Goal: Information Seeking & Learning: Learn about a topic

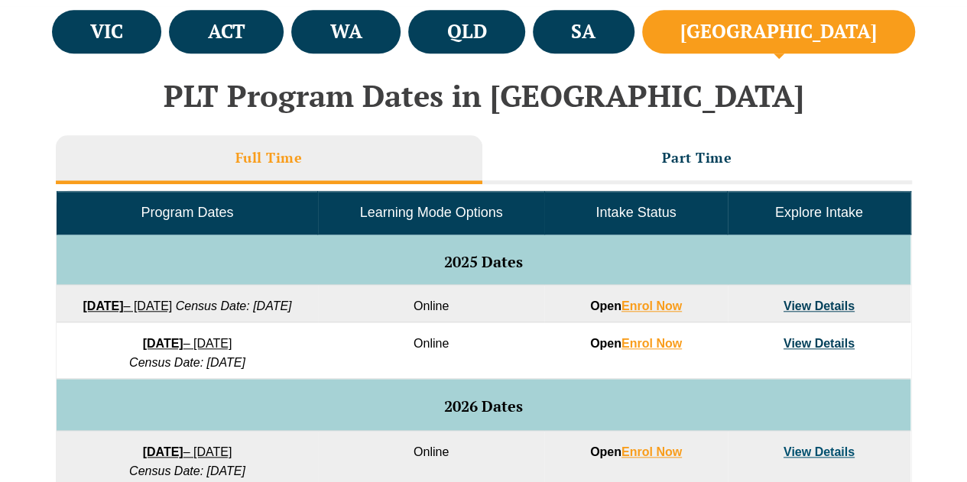
scroll to position [633, 0]
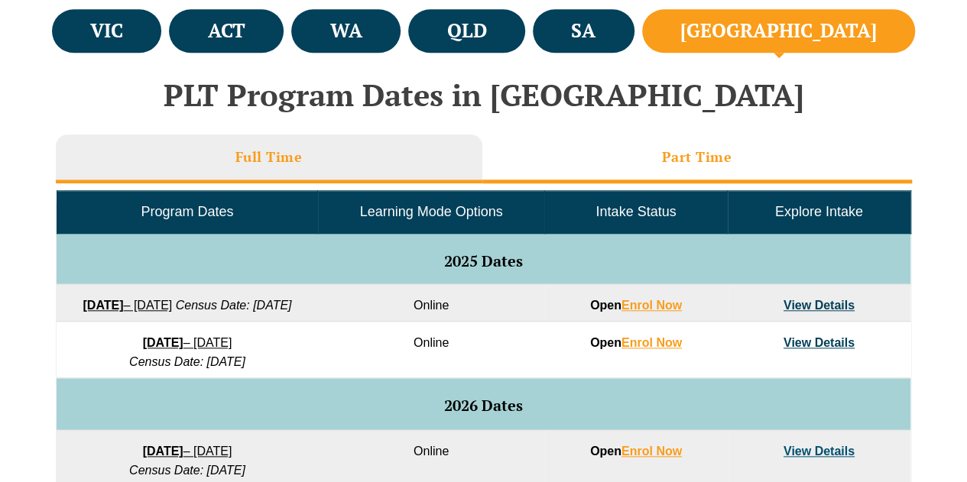
click at [714, 166] on li "Part Time" at bounding box center [696, 158] width 429 height 49
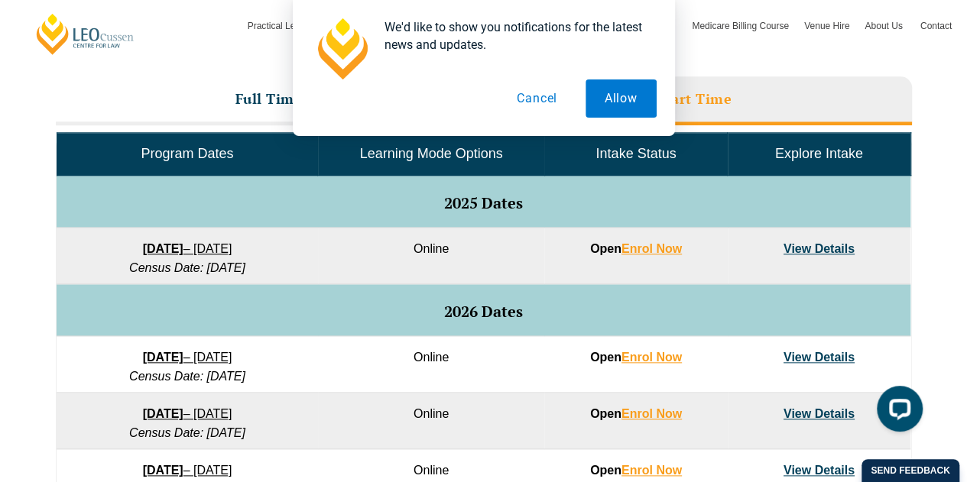
scroll to position [0, 0]
click at [346, 303] on h5 "2026 Dates" at bounding box center [483, 311] width 838 height 17
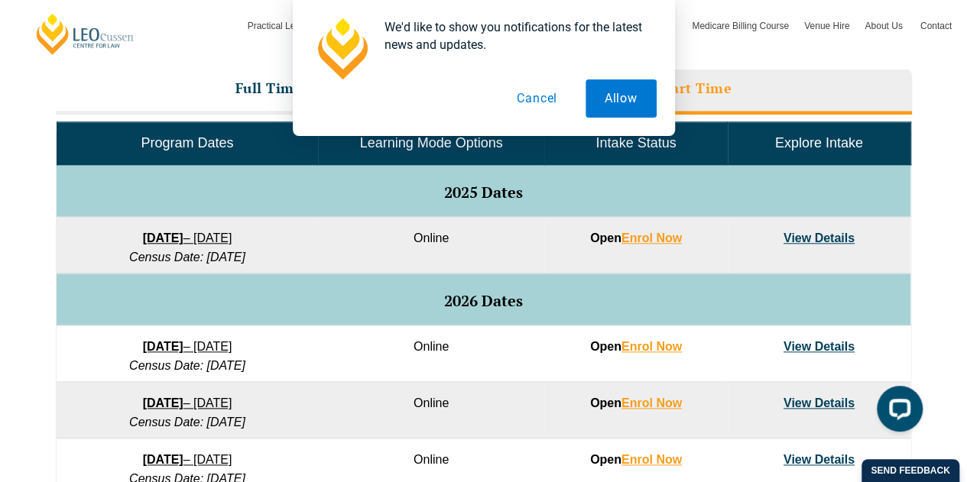
click at [345, 303] on h5 "2026 Dates" at bounding box center [483, 301] width 838 height 17
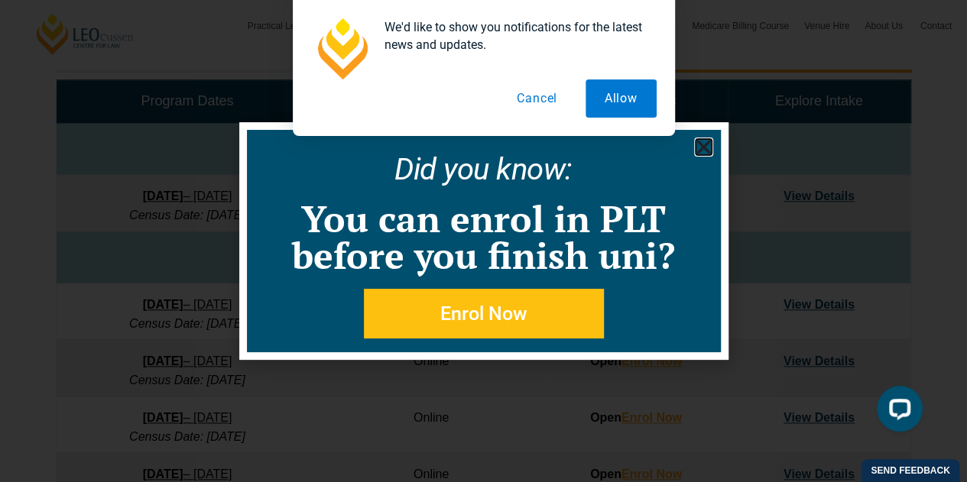
scroll to position [746, 0]
click at [712, 142] on icon "Close" at bounding box center [703, 147] width 19 height 19
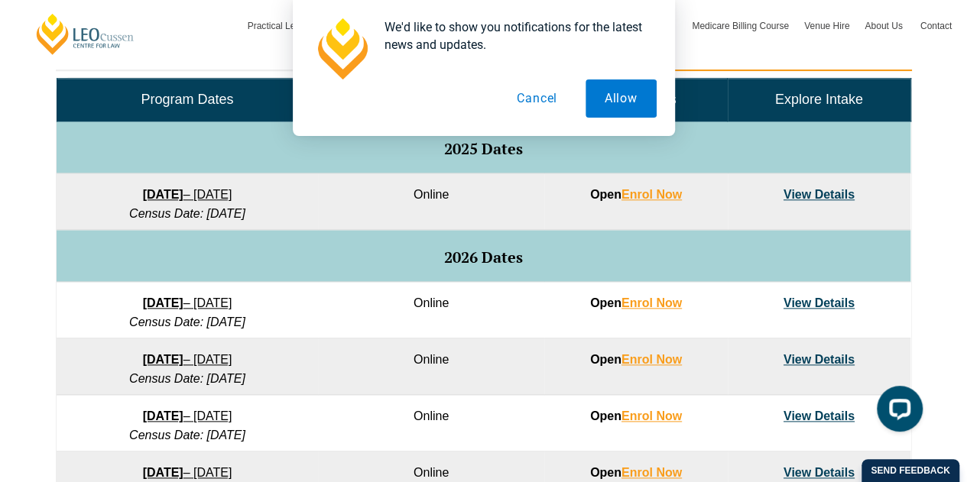
click at [546, 103] on button "Cancel" at bounding box center [536, 98] width 79 height 38
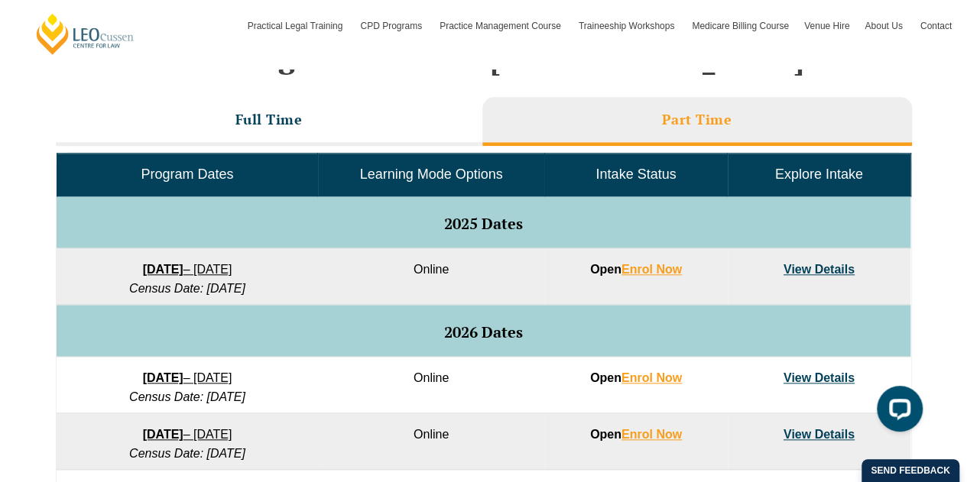
scroll to position [670, 0]
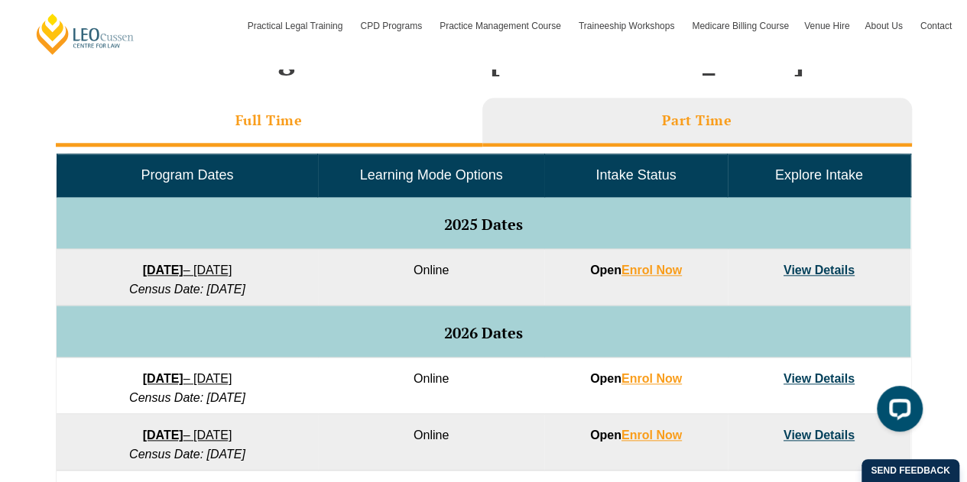
click at [355, 118] on li "Full Time" at bounding box center [269, 122] width 426 height 49
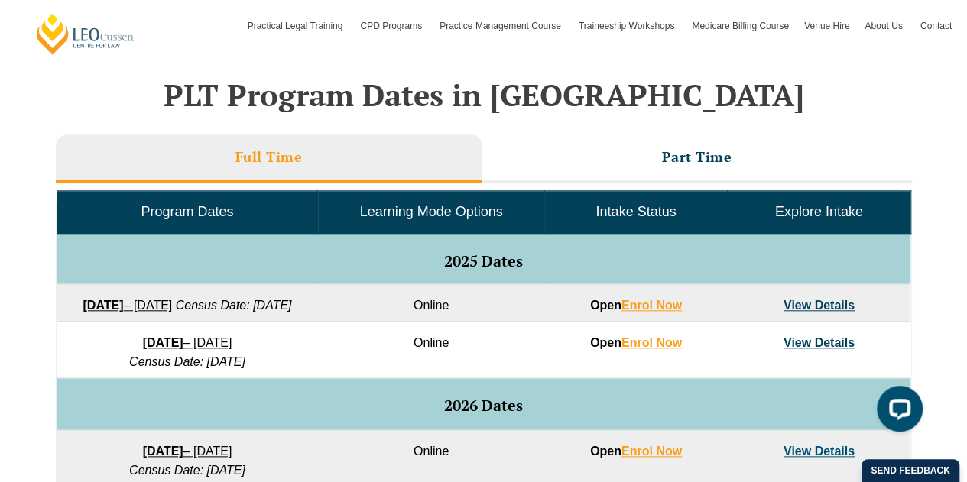
scroll to position [632, 0]
